Goal: Task Accomplishment & Management: Manage account settings

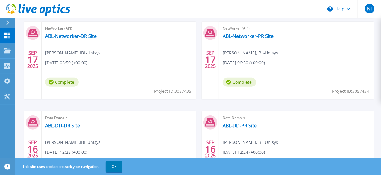
scroll to position [197, 0]
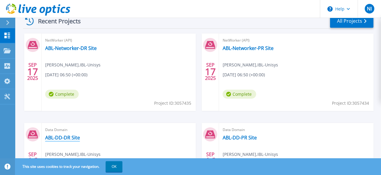
click at [80, 135] on link "ABL-DD-DR Site" at bounding box center [62, 138] width 35 height 6
click at [90, 49] on link "ABL-Networker-DR Site" at bounding box center [71, 48] width 52 height 6
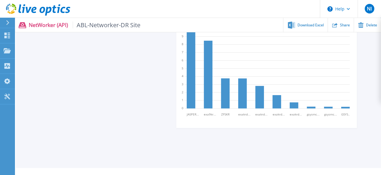
scroll to position [530, 0]
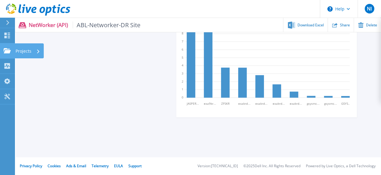
click at [10, 51] on icon at bounding box center [7, 50] width 7 height 5
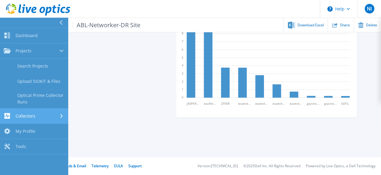
click at [36, 116] on div "Collectors" at bounding box center [34, 116] width 61 height 6
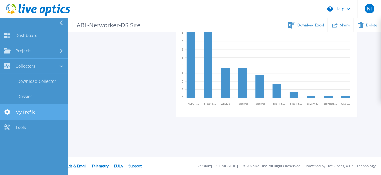
click at [37, 114] on link "My Profile My Profile" at bounding box center [34, 112] width 68 height 15
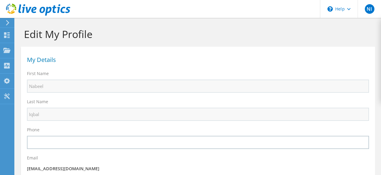
select select "172"
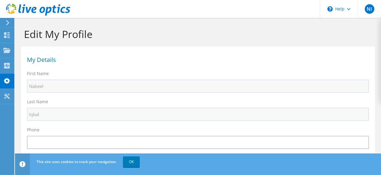
click at [8, 20] on icon at bounding box center [7, 22] width 4 height 5
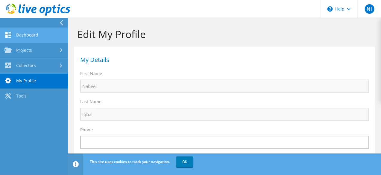
click at [35, 34] on link "Dashboard" at bounding box center [34, 35] width 68 height 15
